Goal: Complete application form

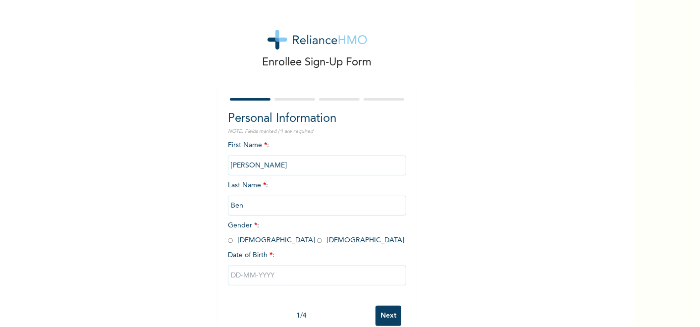
click at [228, 241] on input "radio" at bounding box center [230, 240] width 5 height 9
radio input "true"
click at [245, 270] on input "text" at bounding box center [317, 275] width 178 height 20
select select "7"
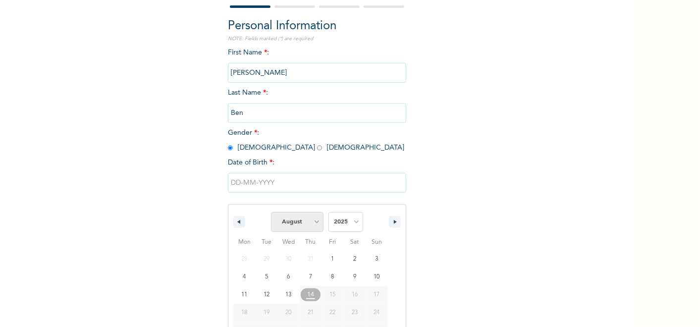
scroll to position [124, 0]
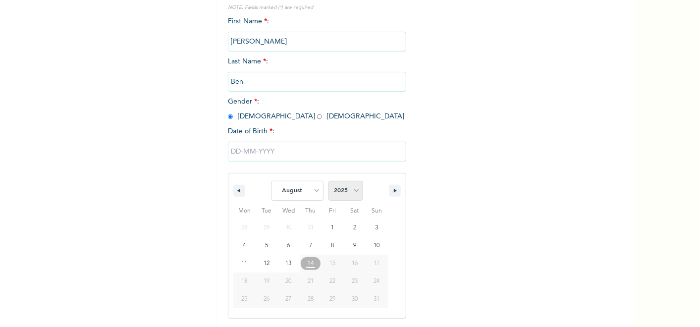
click at [349, 193] on select "2025 2024 2023 2022 2021 2020 2019 2018 2017 2016 2015 2014 2013 2012 2011 2010…" at bounding box center [345, 191] width 35 height 20
select select "1990"
click at [328, 181] on select "2025 2024 2023 2022 2021 2020 2019 2018 2017 2016 2015 2014 2013 2012 2011 2010…" at bounding box center [345, 191] width 35 height 20
click at [313, 187] on select "January February March April May June July August September October November De…" at bounding box center [297, 191] width 52 height 20
select select "0"
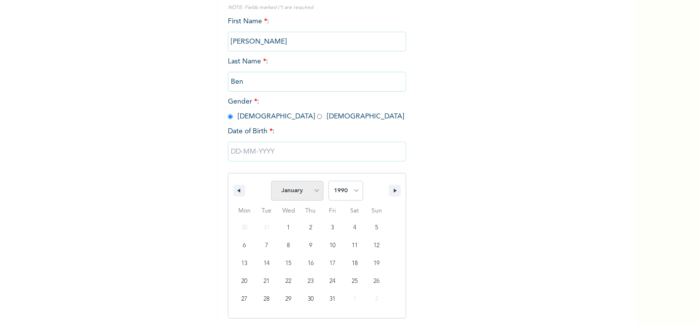
click at [271, 181] on select "January February March April May June July August September October November De…" at bounding box center [297, 191] width 52 height 20
type input "[DATE]"
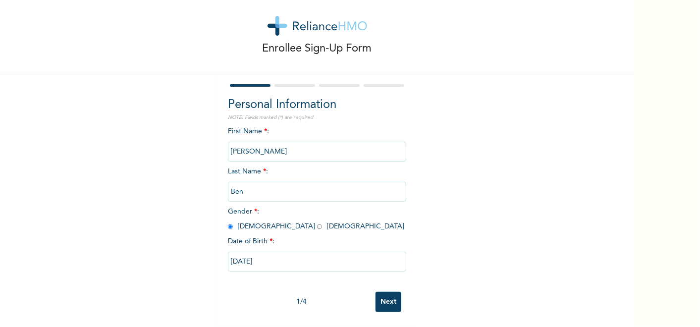
click at [382, 293] on input "Next" at bounding box center [388, 302] width 26 height 20
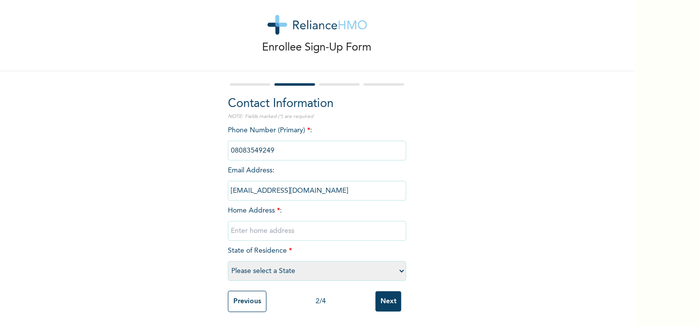
click at [338, 229] on input "text" at bounding box center [317, 231] width 178 height 20
type input "r"
type input "[GEOGRAPHIC_DATA]"
select select "33"
click at [383, 291] on input "Next" at bounding box center [388, 301] width 26 height 20
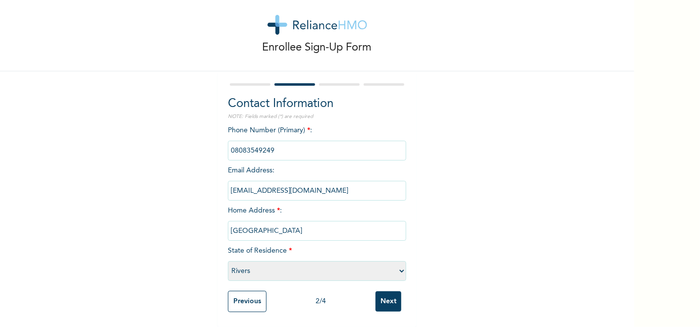
scroll to position [0, 0]
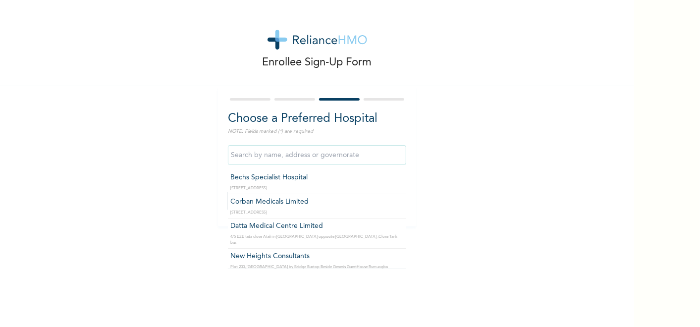
click at [325, 161] on input "text" at bounding box center [317, 155] width 178 height 20
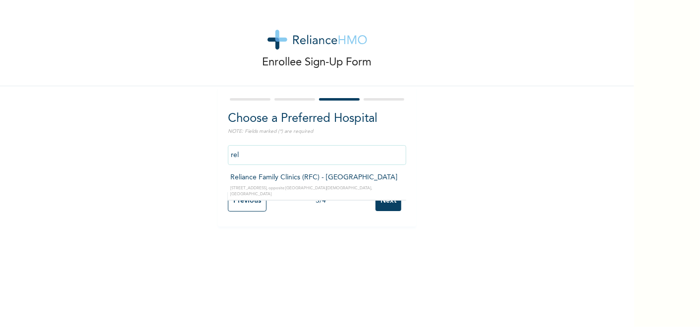
type input "Reliance Family Clinics (RFC) - [GEOGRAPHIC_DATA]"
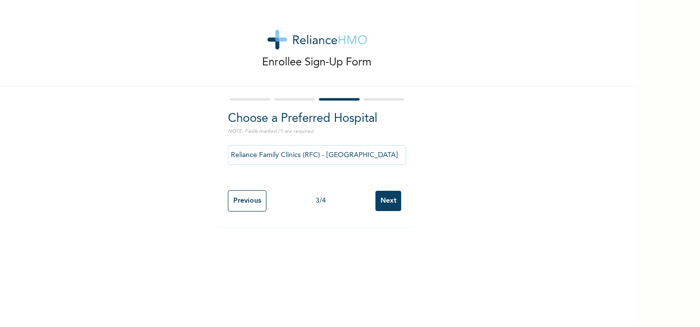
click at [383, 200] on input "Next" at bounding box center [388, 201] width 26 height 20
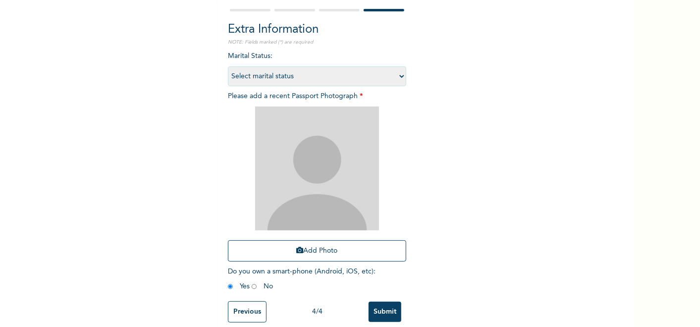
scroll to position [108, 0]
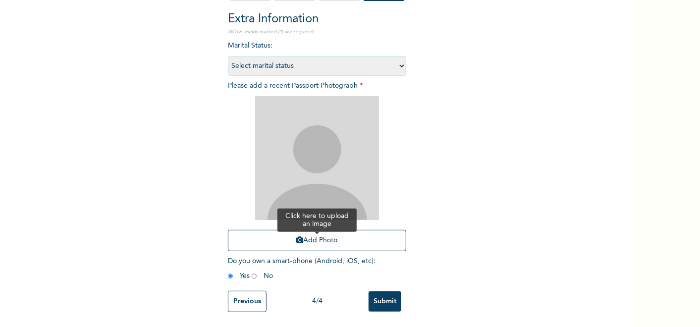
click at [360, 230] on button "Add Photo" at bounding box center [317, 240] width 178 height 21
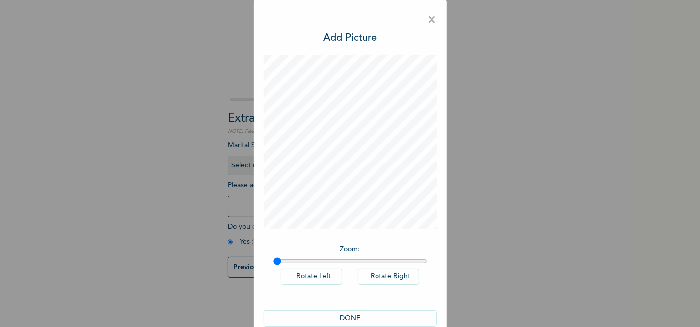
scroll to position [0, 0]
click at [346, 311] on button "DONE" at bounding box center [349, 318] width 173 height 16
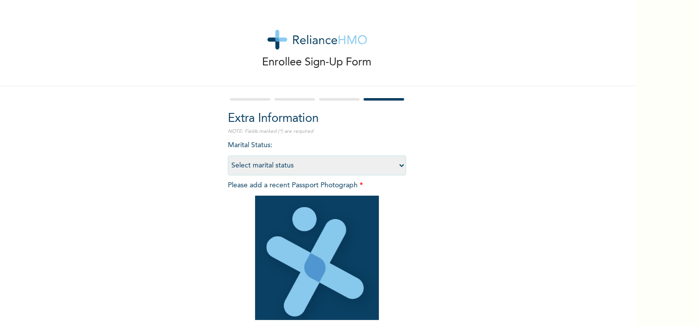
scroll to position [109, 0]
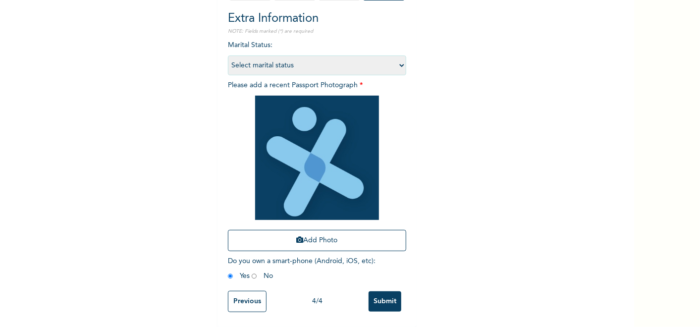
click at [374, 294] on input "Submit" at bounding box center [384, 301] width 33 height 20
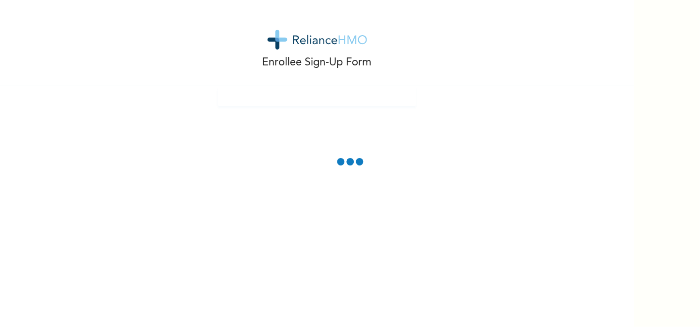
scroll to position [0, 0]
